Goal: Transaction & Acquisition: Purchase product/service

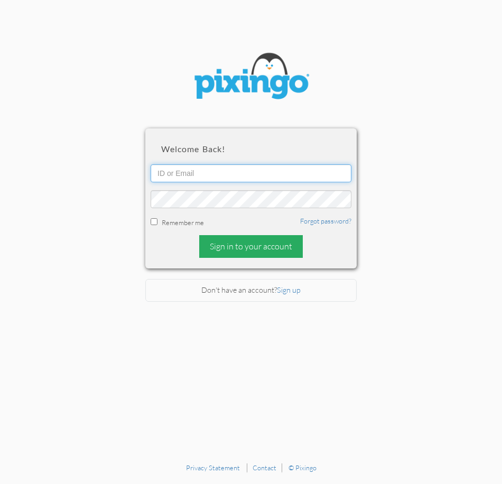
type input "4892"
click at [225, 248] on div "Sign in to your account" at bounding box center [251, 246] width 104 height 23
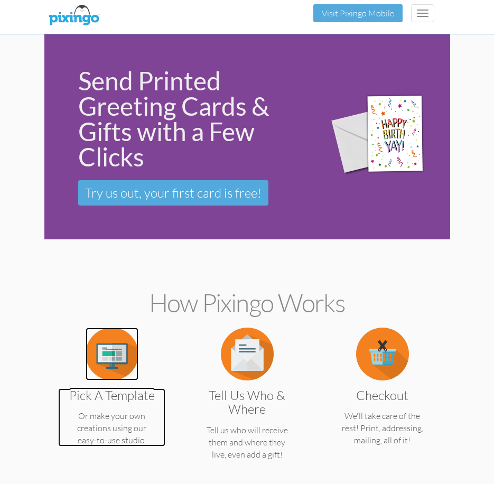
click at [122, 358] on img at bounding box center [112, 354] width 53 height 53
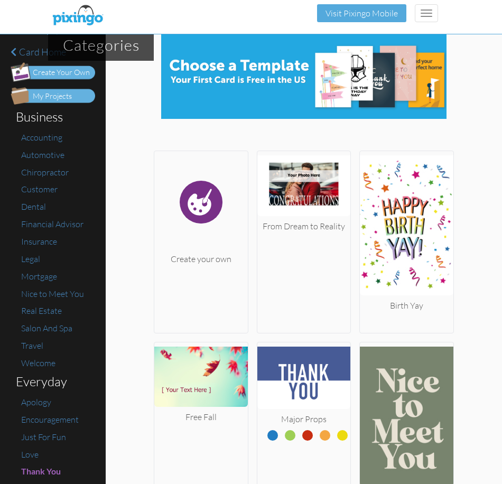
click at [62, 93] on div "My Projects" at bounding box center [52, 96] width 39 height 11
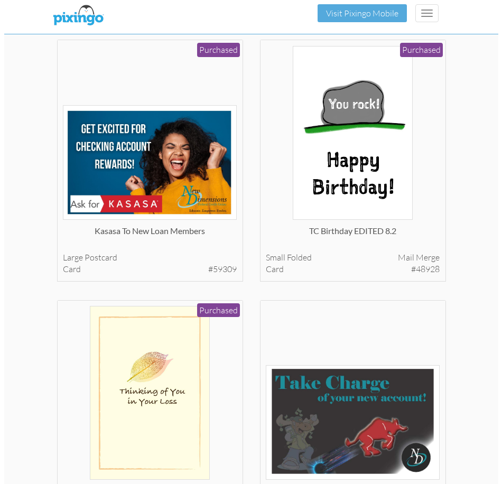
scroll to position [952, 0]
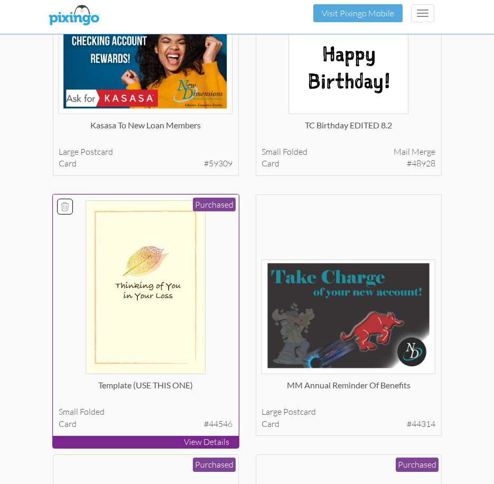
click at [160, 278] on img at bounding box center [146, 287] width 120 height 174
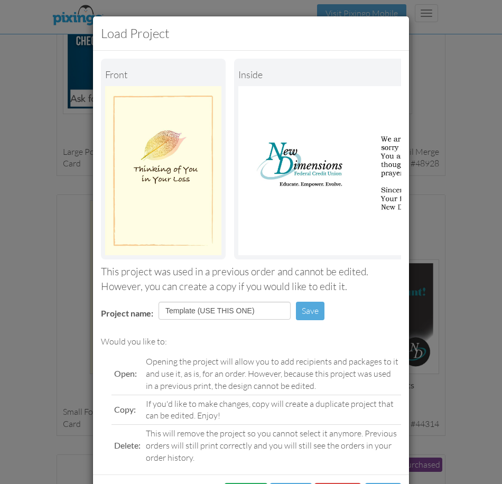
scroll to position [55, 0]
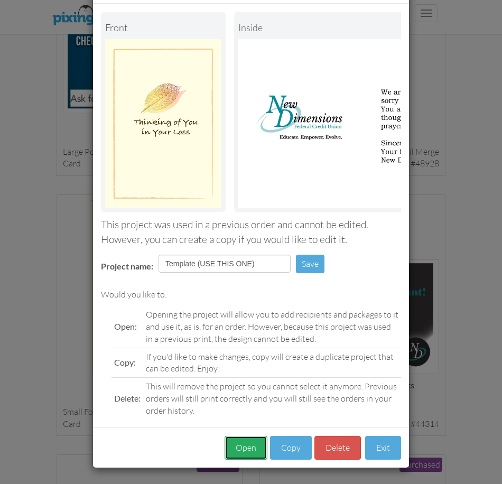
click at [238, 445] on button "Open" at bounding box center [246, 448] width 43 height 24
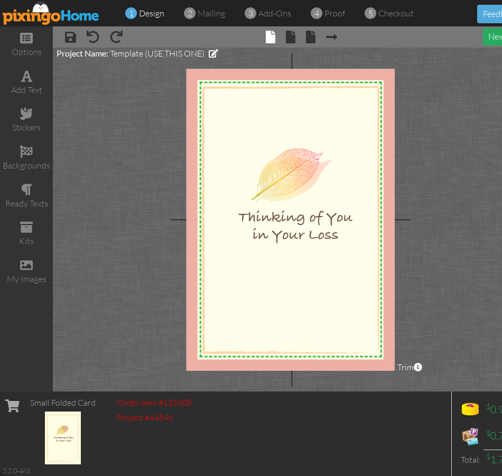
click at [489, 33] on div "next" at bounding box center [502, 36] width 39 height 17
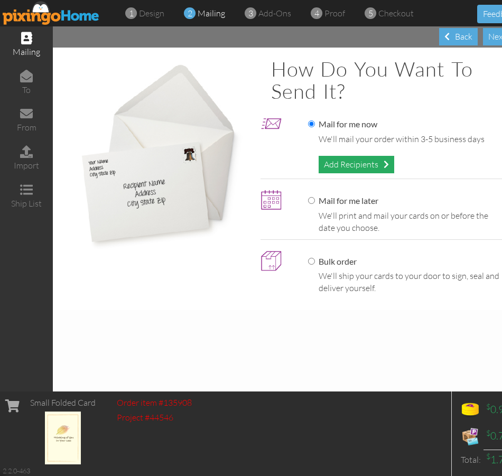
click at [354, 165] on div "Add Recipients" at bounding box center [357, 164] width 76 height 17
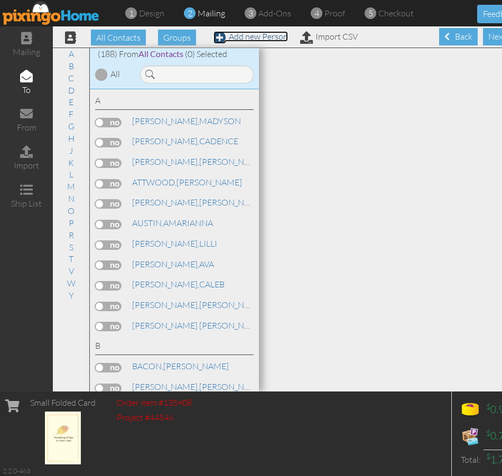
click at [253, 38] on link "Add new Person" at bounding box center [251, 36] width 75 height 11
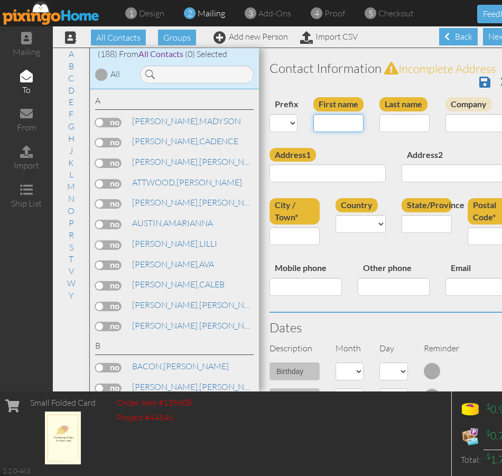
click at [338, 130] on input "First name" at bounding box center [339, 123] width 50 height 18
type input "J"
type input "[PERSON_NAME]"
type input "Dupont"
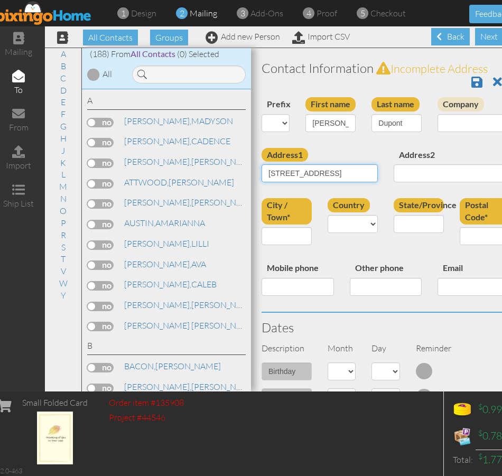
type input "[STREET_ADDRESS]"
type input "[GEOGRAPHIC_DATA]"
select select "object:2865"
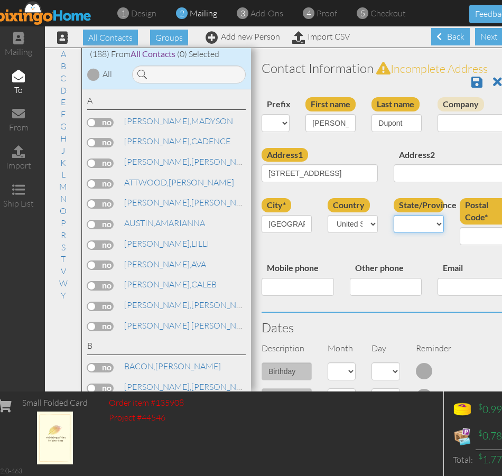
select select "object:3135"
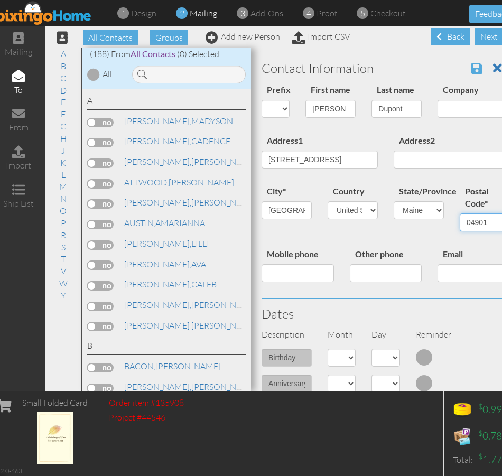
type input "04901"
click at [472, 69] on span at bounding box center [477, 68] width 11 height 13
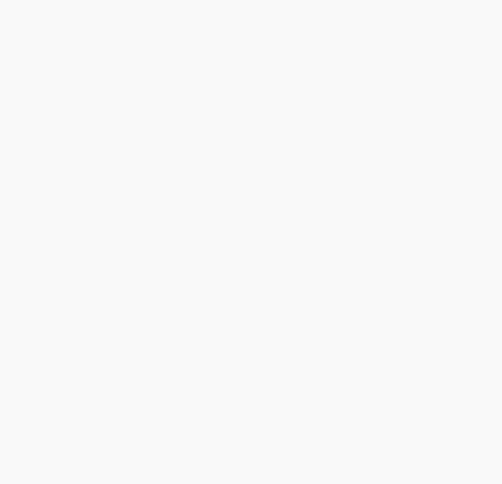
click at [161, 74] on body at bounding box center [251, 242] width 502 height 484
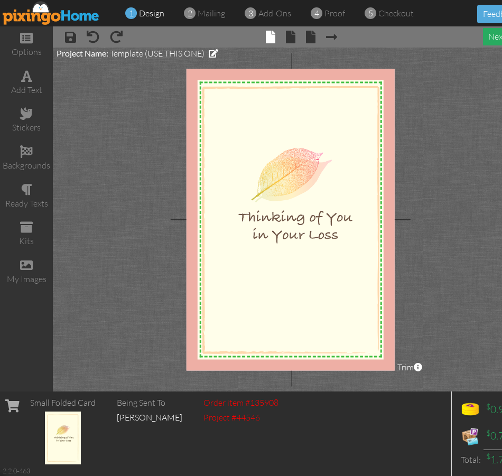
click at [490, 38] on div "next" at bounding box center [502, 36] width 39 height 17
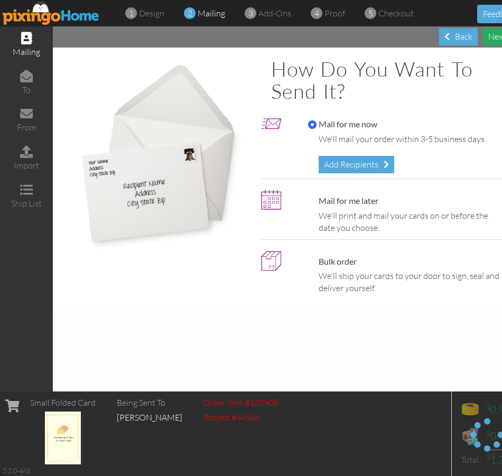
click at [490, 38] on div "Next" at bounding box center [502, 36] width 39 height 17
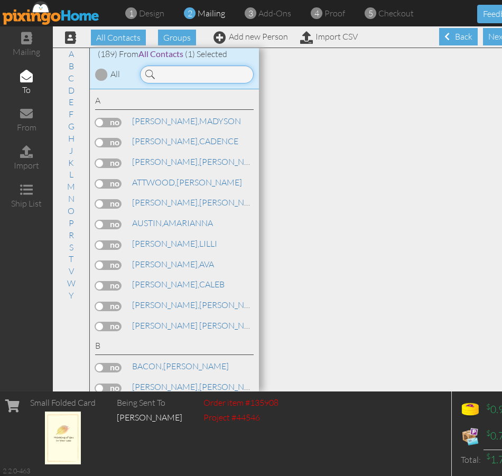
click at [207, 73] on input at bounding box center [197, 75] width 114 height 18
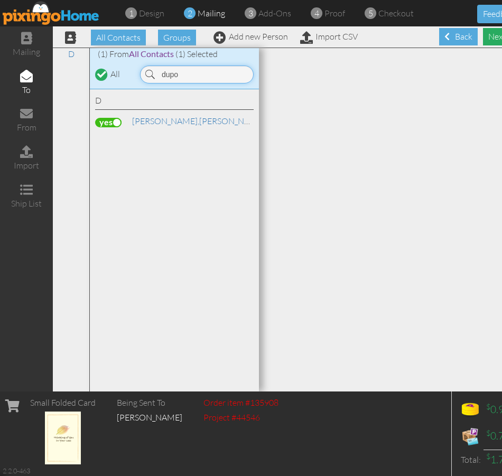
type input "dupo"
click at [499, 34] on div "Next" at bounding box center [502, 36] width 39 height 17
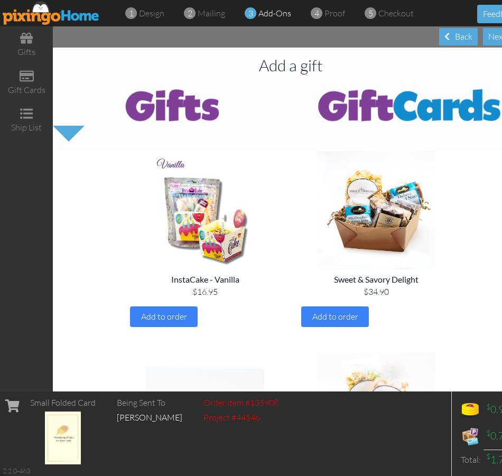
click at [499, 34] on div "Next" at bounding box center [502, 36] width 39 height 17
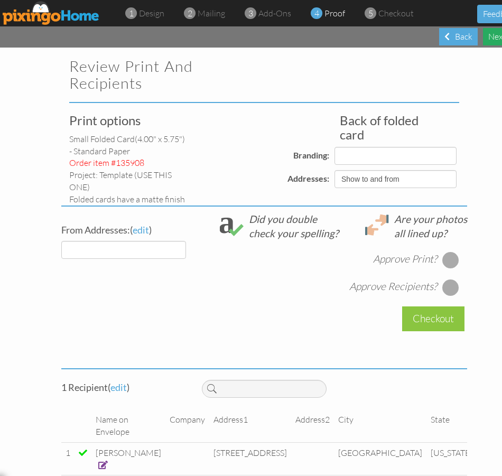
select select "object:1956"
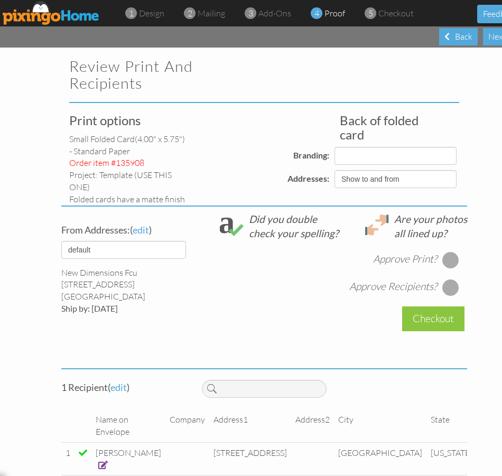
select select "object:1957"
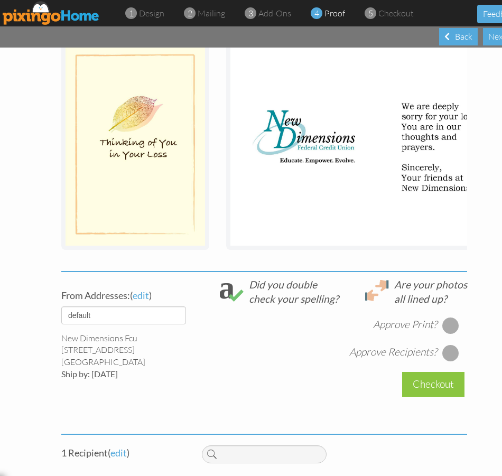
scroll to position [264, 0]
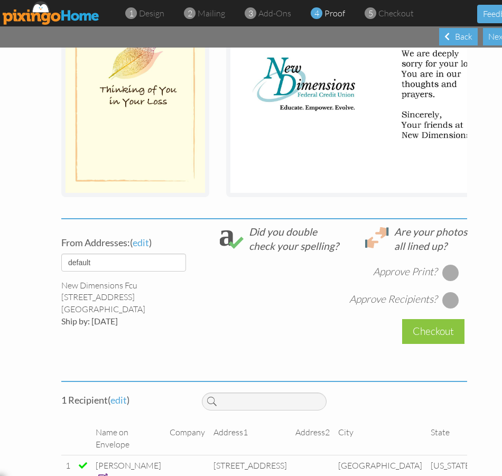
click at [451, 281] on div at bounding box center [451, 272] width 17 height 17
click at [446, 309] on div at bounding box center [451, 300] width 17 height 17
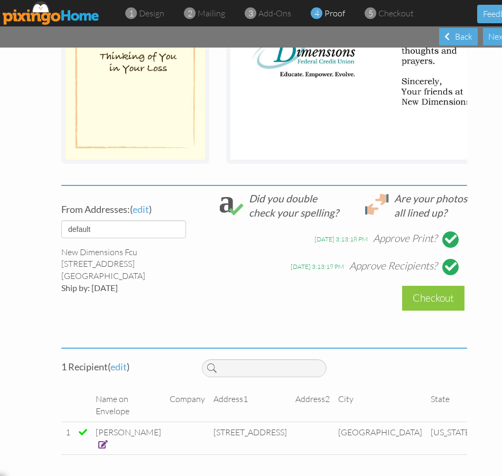
click at [417, 302] on div "Checkout" at bounding box center [433, 298] width 62 height 25
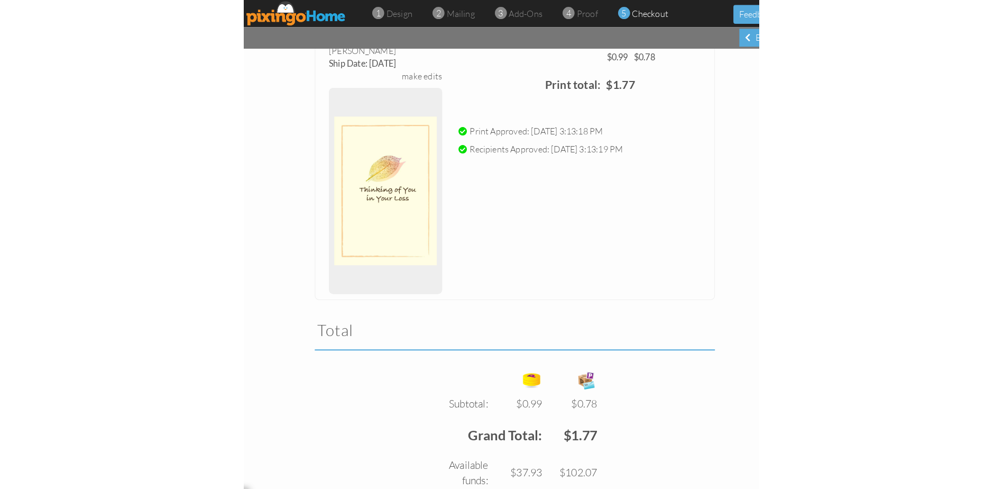
scroll to position [211, 0]
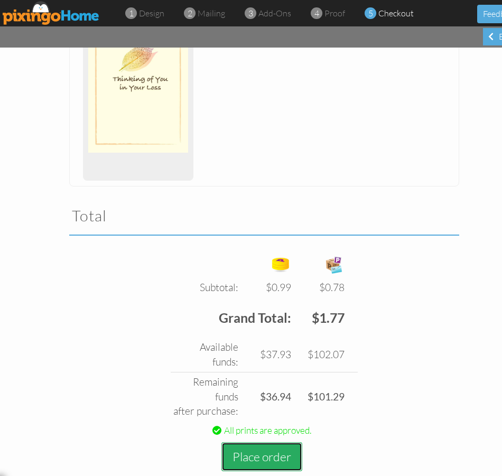
click at [250, 446] on button "Place order" at bounding box center [262, 457] width 81 height 29
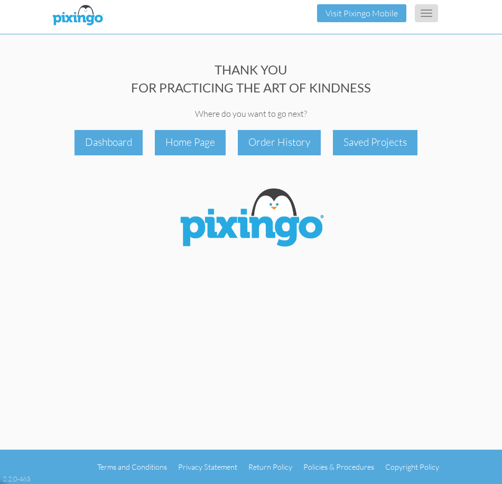
click at [426, 12] on button "Toggle navigation" at bounding box center [426, 13] width 23 height 18
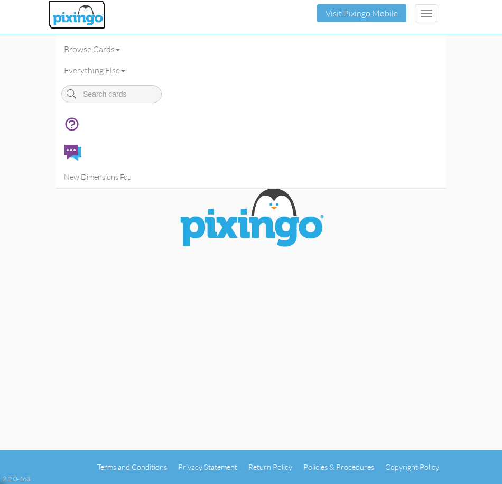
click at [72, 20] on img at bounding box center [78, 16] width 56 height 26
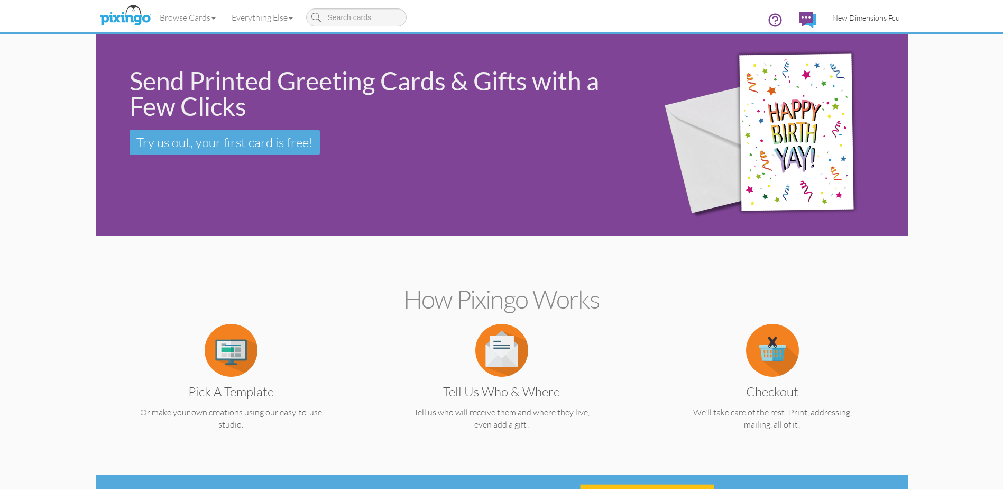
click at [896, 17] on span "New Dimensions Fcu" at bounding box center [866, 17] width 68 height 9
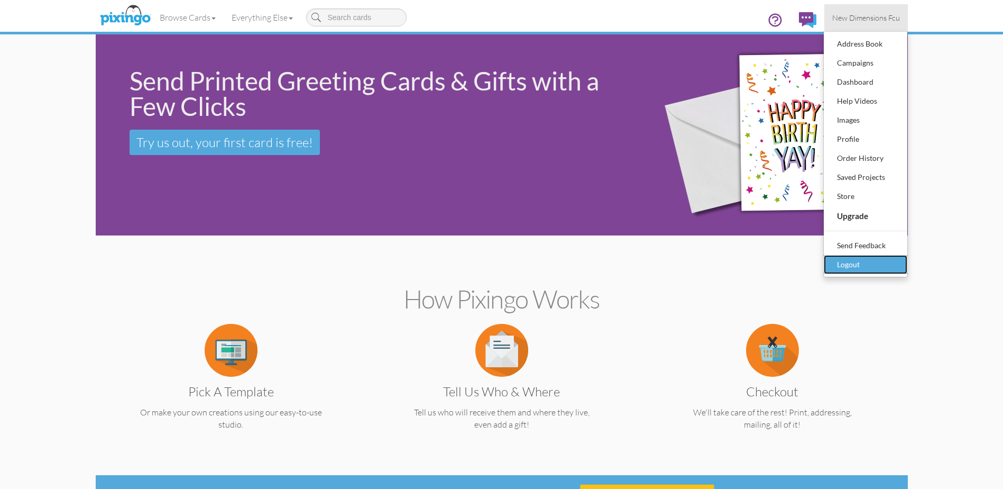
click at [856, 263] on div "Logout" at bounding box center [865, 264] width 62 height 16
